Goal: Task Accomplishment & Management: Use online tool/utility

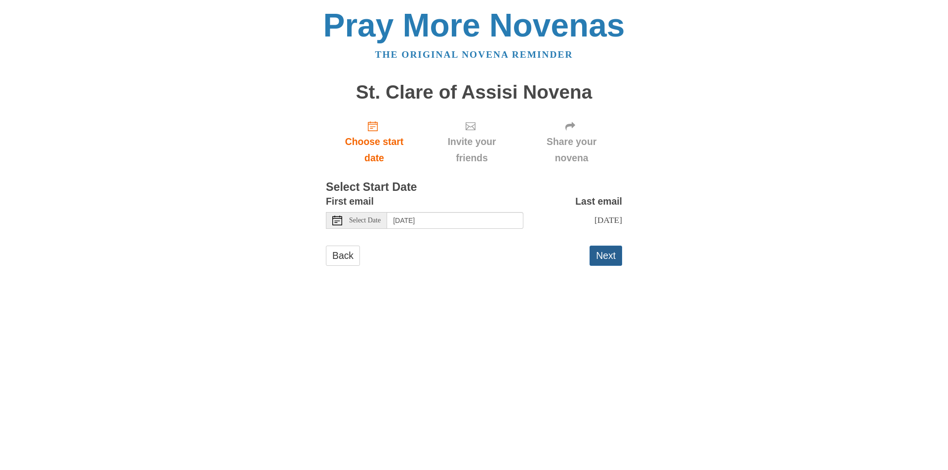
click at [605, 254] on button "Next" at bounding box center [605, 256] width 33 height 20
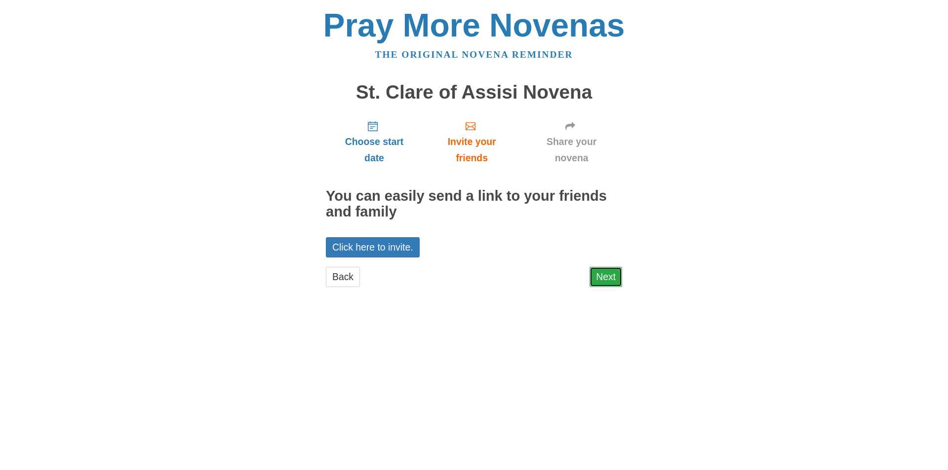
click at [610, 275] on link "Next" at bounding box center [605, 277] width 33 height 20
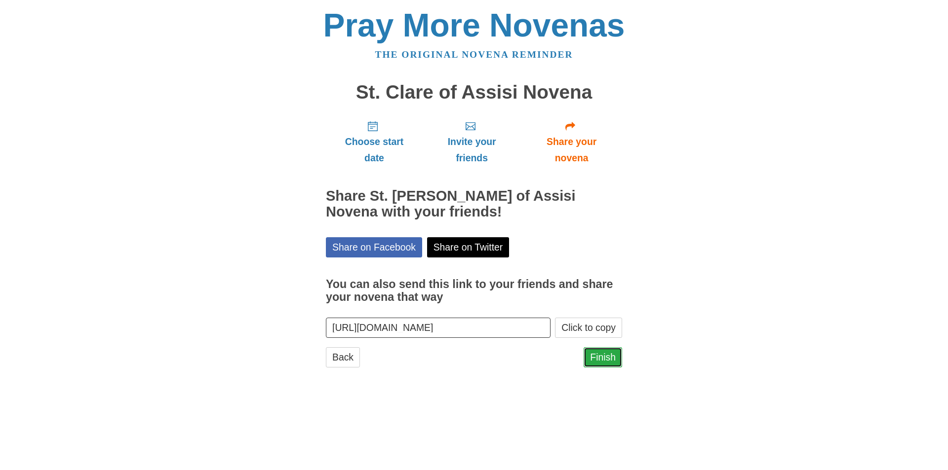
click at [603, 358] on link "Finish" at bounding box center [602, 357] width 38 height 20
